Goal: Task Accomplishment & Management: Use online tool/utility

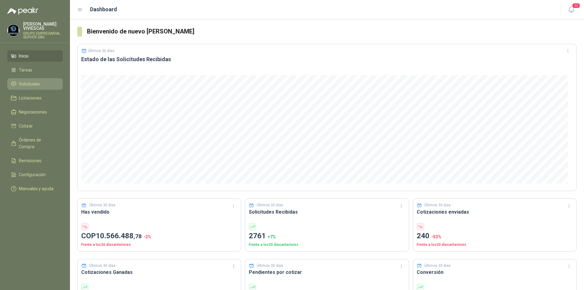
click at [27, 82] on span "Solicitudes" at bounding box center [29, 84] width 21 height 7
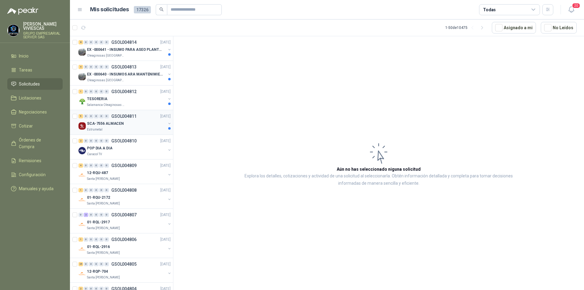
click at [103, 123] on p "SCA-7556 ALMACEN" at bounding box center [105, 124] width 37 height 6
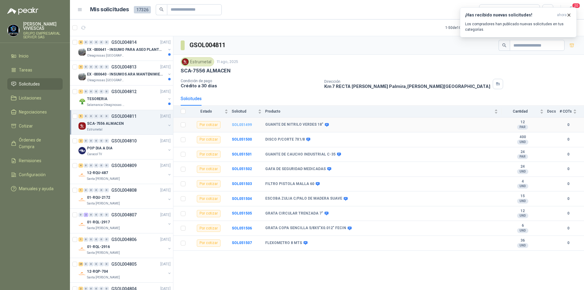
click at [242, 124] on b "SOL051499" at bounding box center [242, 125] width 20 height 4
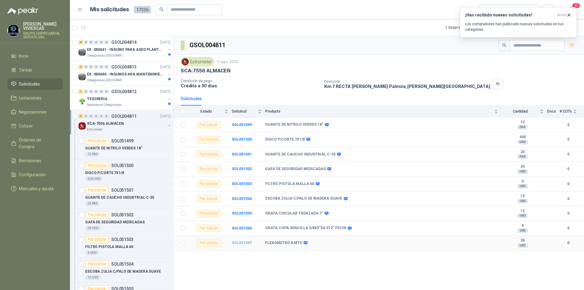
click at [239, 241] on b "SOL051507" at bounding box center [242, 243] width 20 height 4
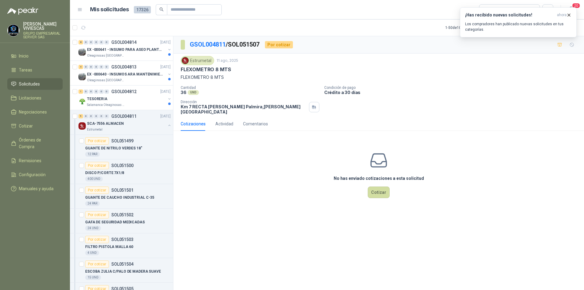
click at [26, 82] on span "Solicitudes" at bounding box center [29, 84] width 21 height 7
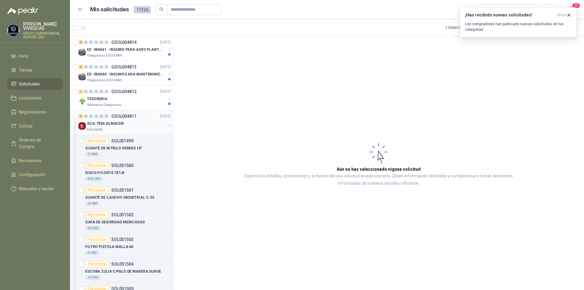
click at [99, 123] on p "SCA-7556 ALMACEN" at bounding box center [105, 124] width 37 height 6
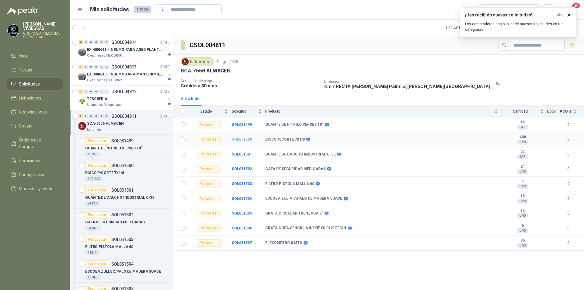
click at [237, 137] on b "SOL051500" at bounding box center [242, 139] width 20 height 4
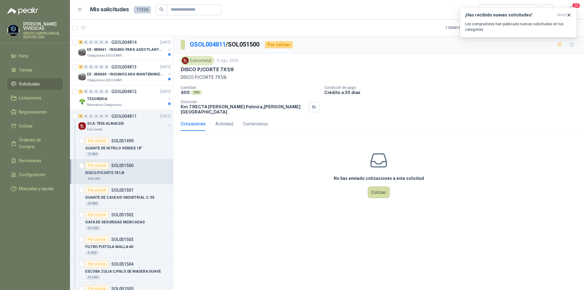
click at [377, 194] on div "No has enviado cotizaciones a esta solicitud Cotizar" at bounding box center [378, 175] width 411 height 78
click at [377, 191] on button "Cotizar" at bounding box center [379, 192] width 22 height 12
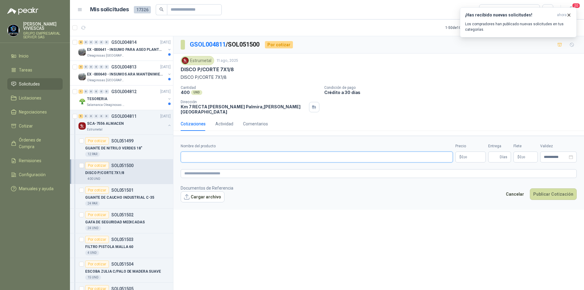
click at [191, 151] on input "Nombre del producto" at bounding box center [317, 156] width 272 height 11
click at [198, 155] on input "Nombre del producto" at bounding box center [317, 156] width 272 height 11
